Goal: Information Seeking & Learning: Learn about a topic

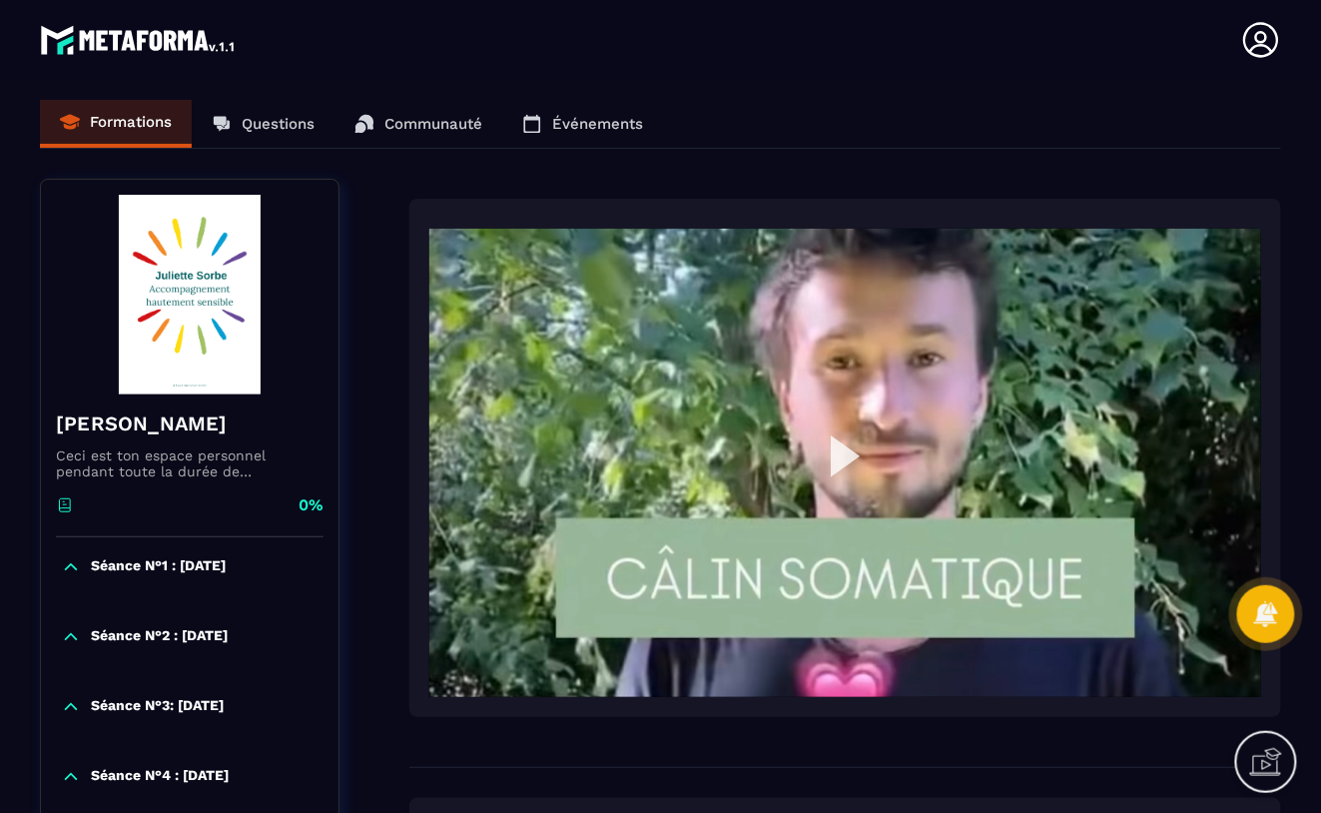
click at [838, 455] on img at bounding box center [845, 463] width 832 height 468
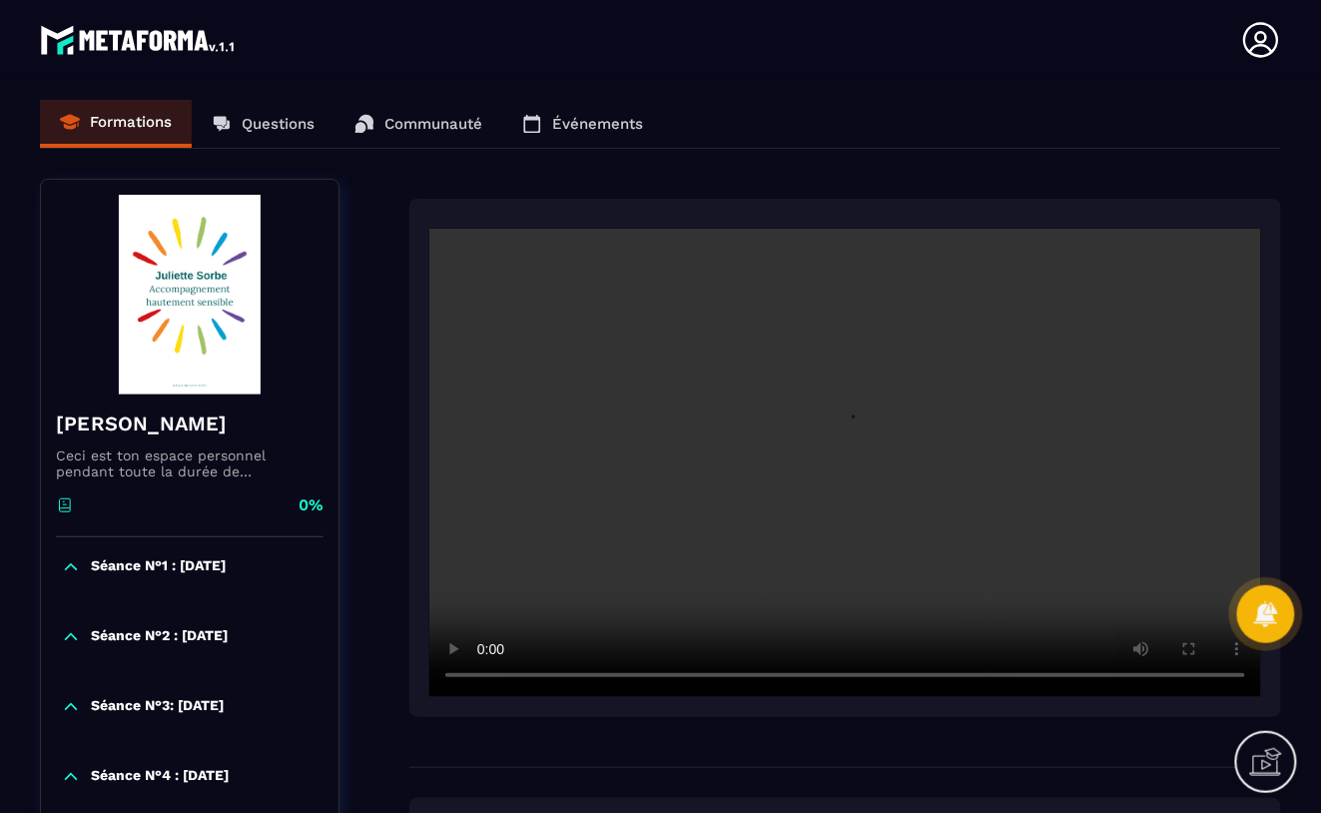
scroll to position [3, 0]
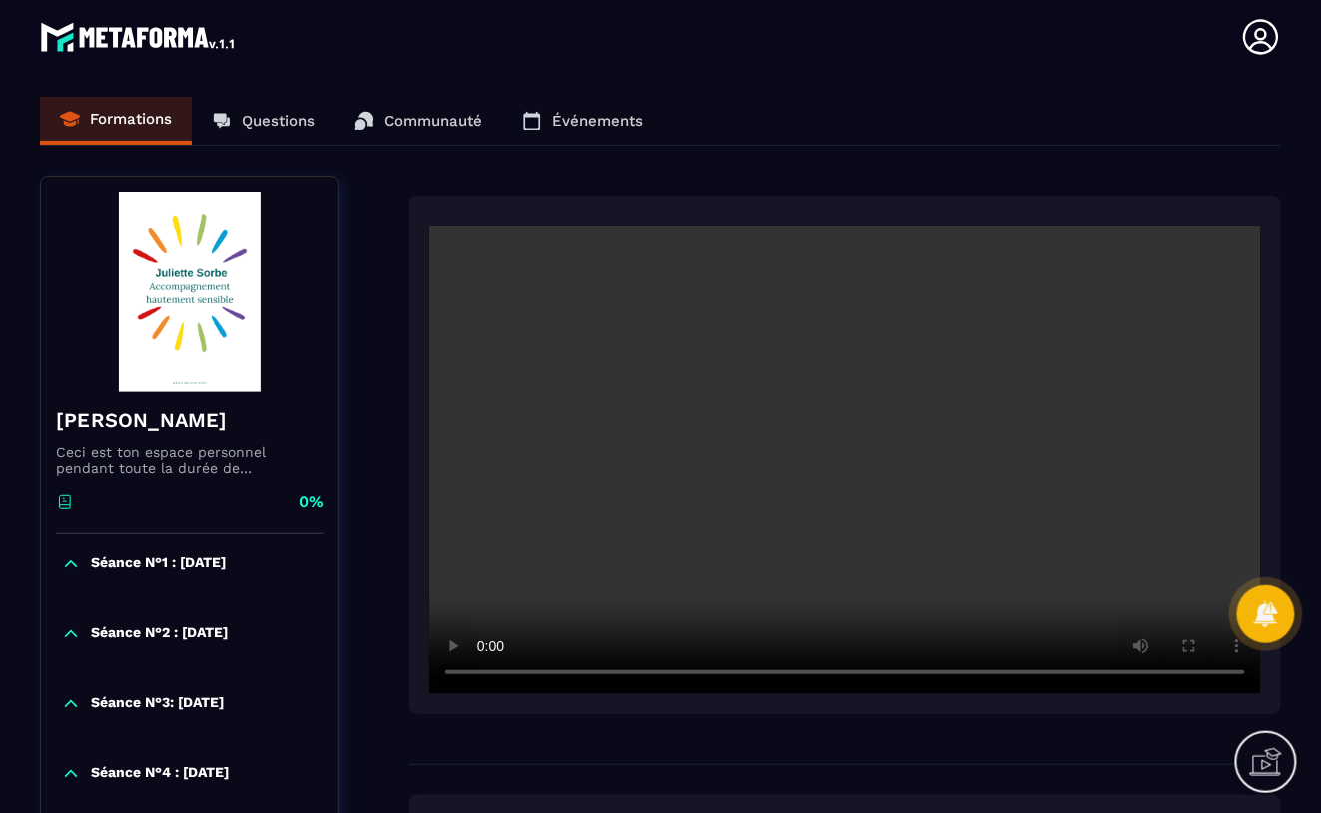
click at [853, 446] on video at bounding box center [845, 460] width 832 height 468
click at [854, 445] on video at bounding box center [845, 460] width 832 height 468
click at [798, 477] on video at bounding box center [845, 460] width 832 height 468
click at [799, 475] on video at bounding box center [845, 460] width 832 height 468
